Goal: Find contact information: Find contact information

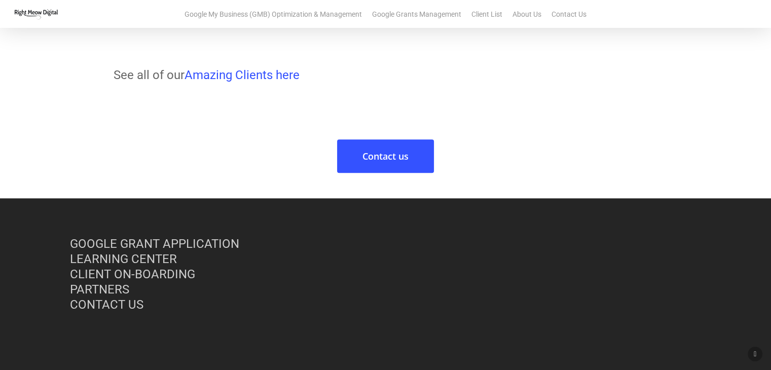
scroll to position [1277, 0]
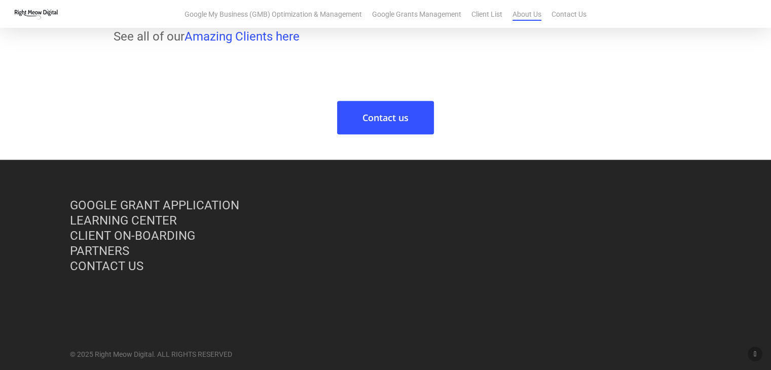
click at [516, 15] on link "About Us" at bounding box center [527, 14] width 29 height 10
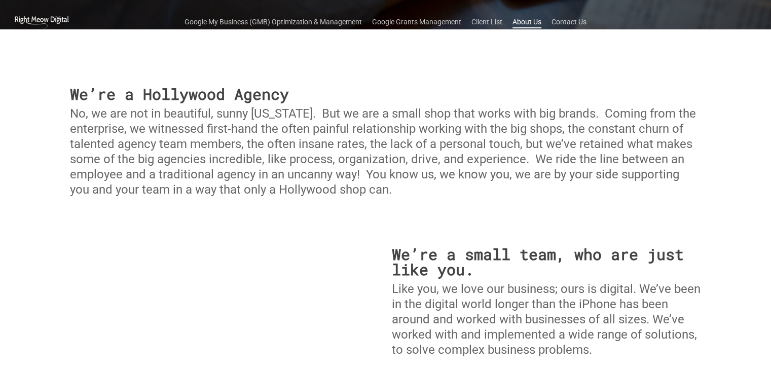
scroll to position [152, 0]
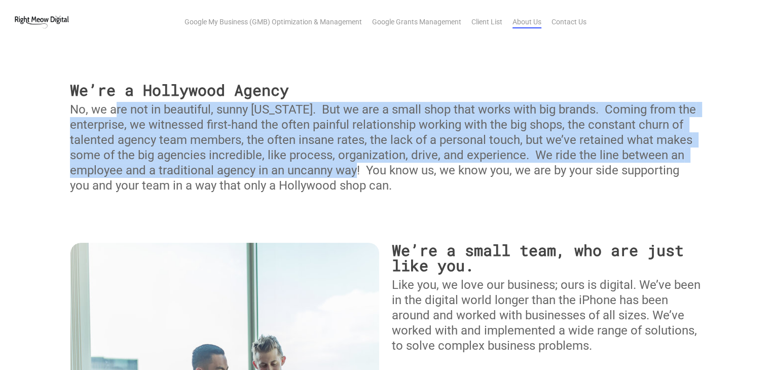
drag, startPoint x: 114, startPoint y: 114, endPoint x: 357, endPoint y: 167, distance: 249.0
click at [357, 167] on p "No, we are not in beautiful, sunny California. But we are a small shop that wor…" at bounding box center [385, 147] width 631 height 91
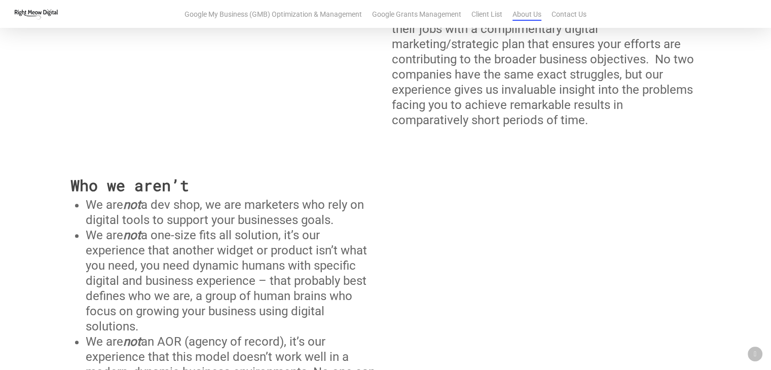
scroll to position [761, 0]
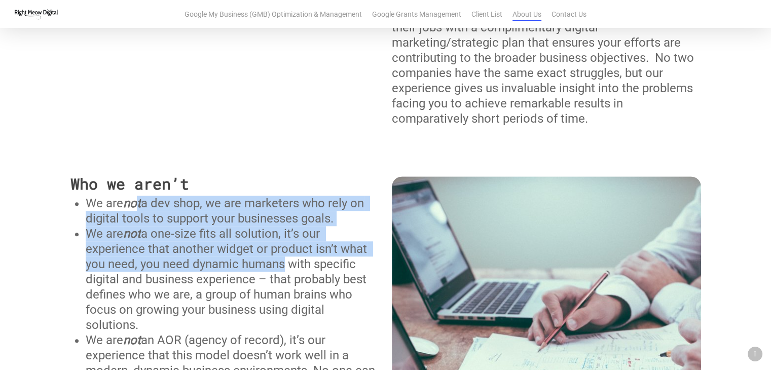
drag, startPoint x: 138, startPoint y: 190, endPoint x: 279, endPoint y: 246, distance: 152.1
click at [279, 246] on ul "We are not a dev shop, we are marketers who rely on digital tools to support yo…" at bounding box center [233, 333] width 294 height 274
click at [283, 240] on p "We are not a one-size fits all solution, it’s our experience that another widge…" at bounding box center [233, 279] width 294 height 106
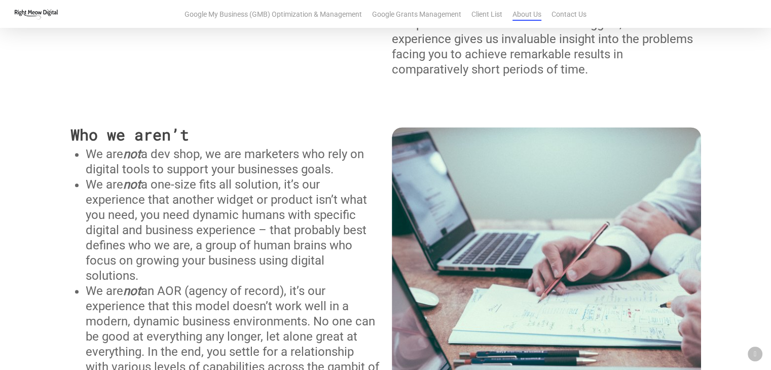
scroll to position [811, 0]
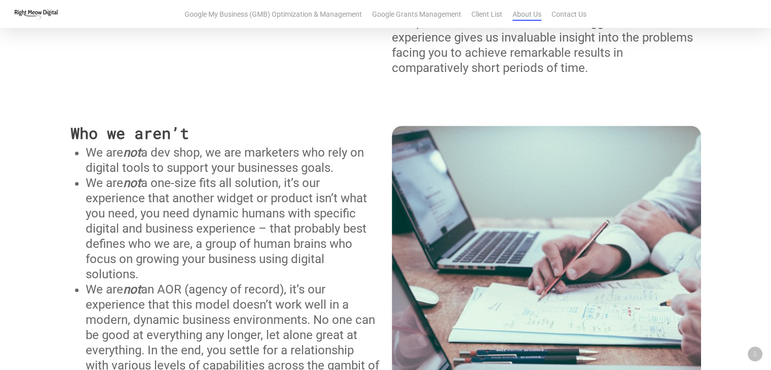
drag, startPoint x: 146, startPoint y: 190, endPoint x: 326, endPoint y: 266, distance: 195.4
click at [326, 266] on p "We are not a one-size fits all solution, it’s our experience that another widge…" at bounding box center [233, 228] width 294 height 106
click at [322, 256] on p "We are not a one-size fits all solution, it’s our experience that another widge…" at bounding box center [233, 228] width 294 height 106
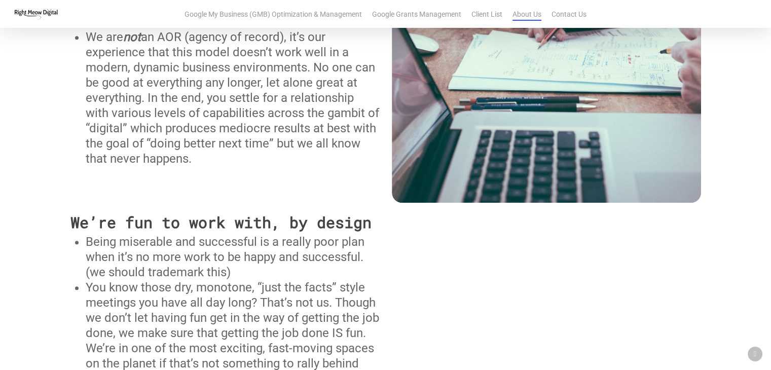
scroll to position [1065, 0]
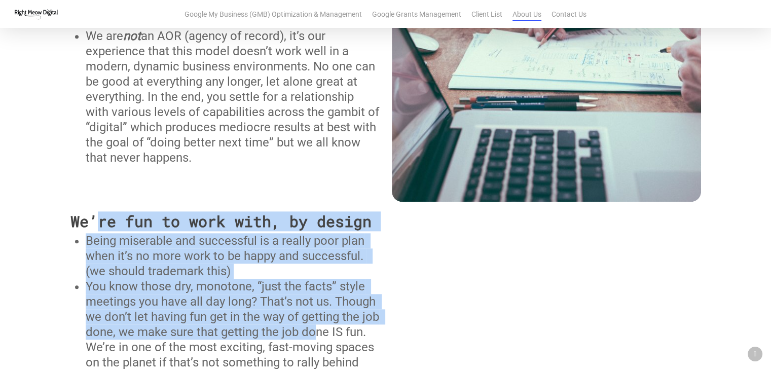
drag, startPoint x: 101, startPoint y: 211, endPoint x: 312, endPoint y: 311, distance: 232.9
click at [312, 311] on div "Who we aren’t We are not a dev shop, we are marketers who rely on digital tools…" at bounding box center [224, 144] width 309 height 544
click at [308, 298] on p "You know those dry, monotone, “just the facts” style meetings you have all day …" at bounding box center [233, 347] width 294 height 137
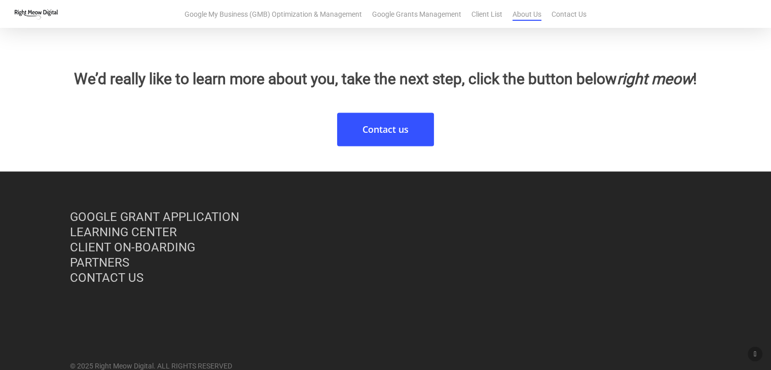
scroll to position [1460, 0]
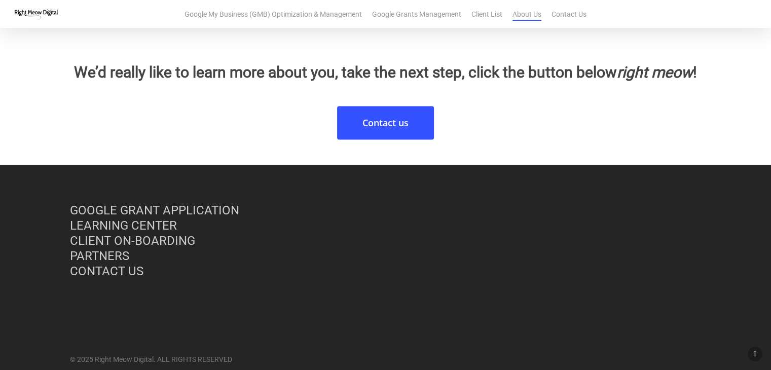
drag, startPoint x: 544, startPoint y: 20, endPoint x: 535, endPoint y: 20, distance: 8.1
drag, startPoint x: 535, startPoint y: 20, endPoint x: 111, endPoint y: 253, distance: 484.2
click at [111, 264] on link "CONTACT US" at bounding box center [107, 271] width 74 height 14
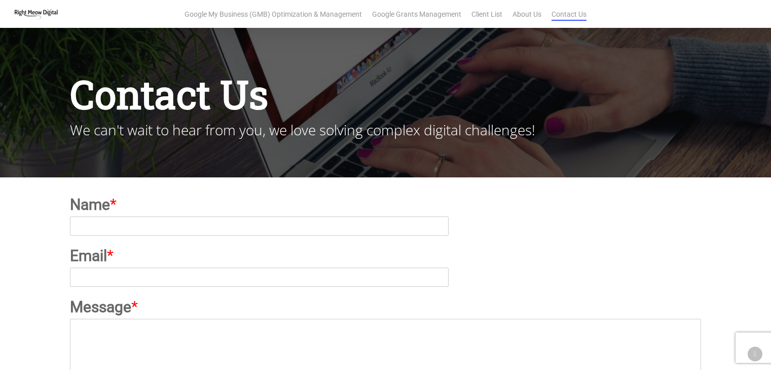
scroll to position [332, 0]
